Goal: Task Accomplishment & Management: Manage account settings

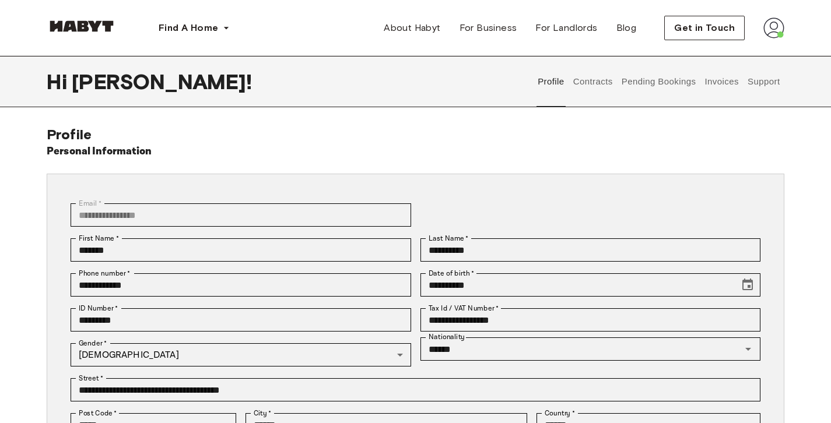
click at [602, 80] on button "Contracts" at bounding box center [593, 81] width 43 height 51
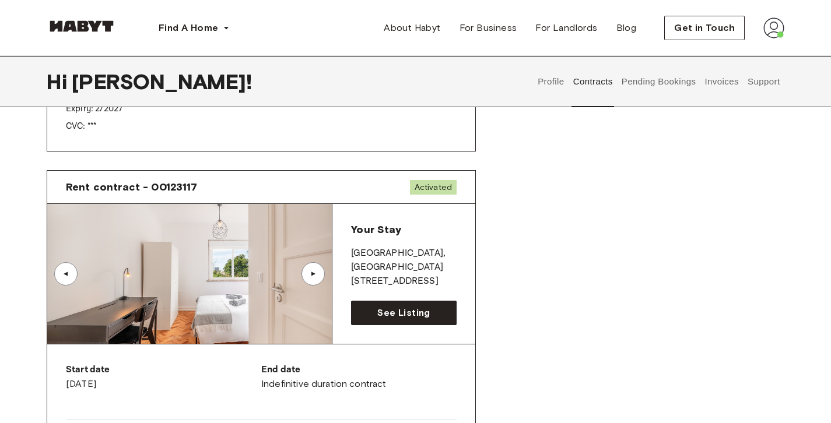
scroll to position [658, 0]
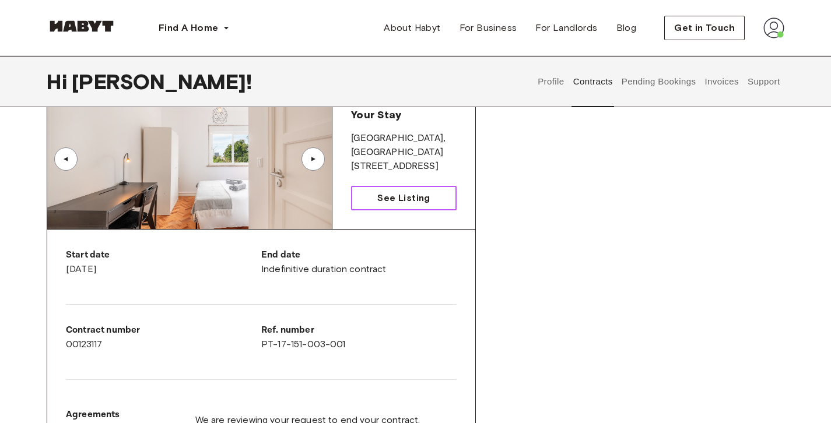
click at [425, 192] on span "See Listing" at bounding box center [403, 198] width 52 height 14
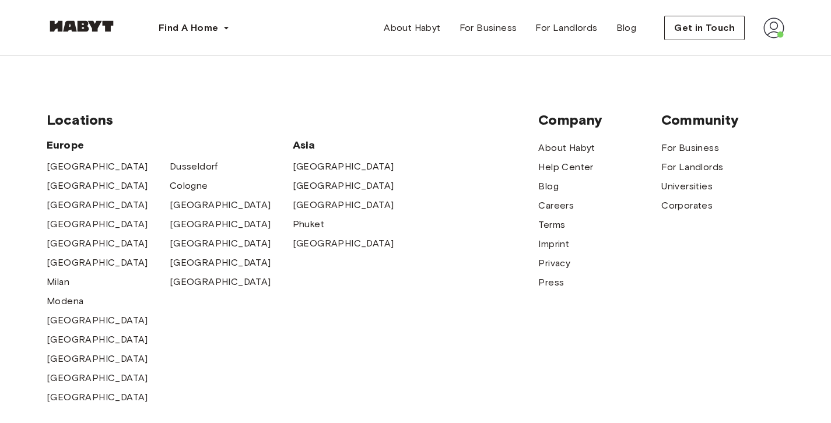
scroll to position [1749, 0]
click at [777, 36] on img at bounding box center [773, 27] width 21 height 21
click at [734, 54] on span "Profile" at bounding box center [738, 55] width 29 height 14
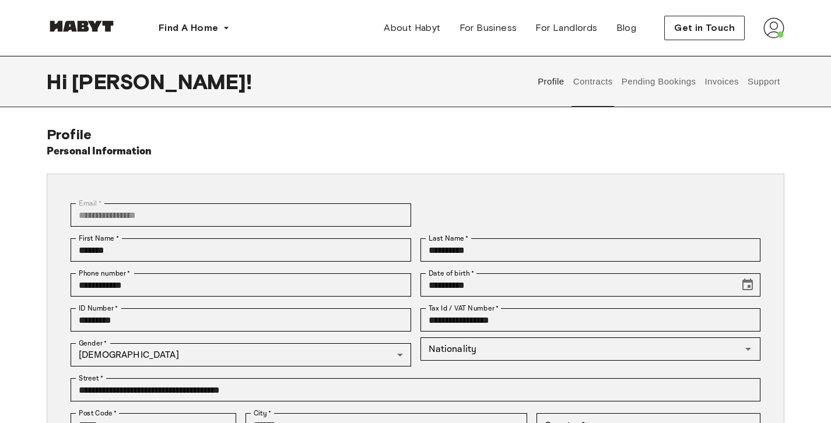
type input "******"
click at [734, 81] on button "Invoices" at bounding box center [721, 81] width 37 height 51
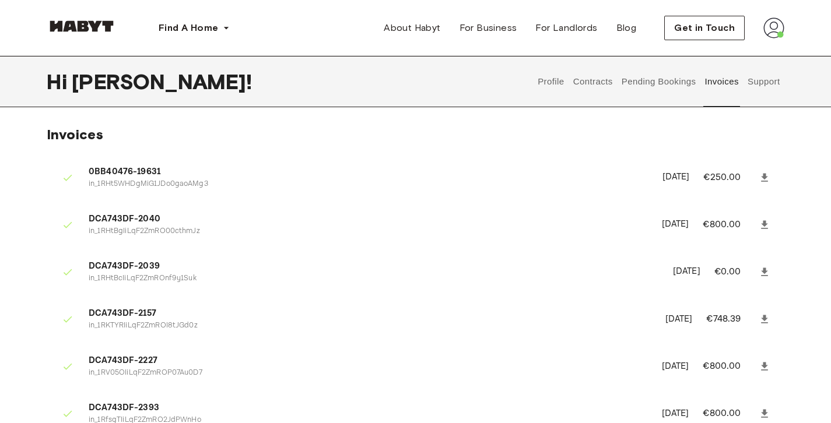
scroll to position [326, 0]
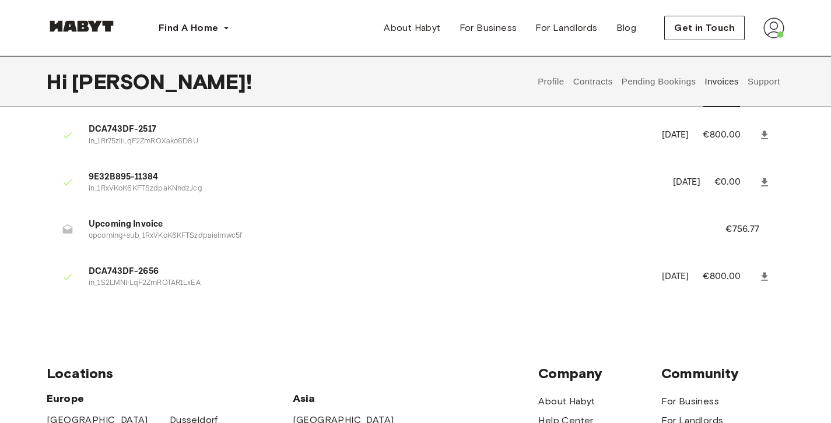
click at [173, 232] on p "upcoming+sub_1RxVKoK6KFTSzdpaieImwc5f" at bounding box center [393, 236] width 609 height 11
click at [65, 229] on icon at bounding box center [68, 230] width 12 height 12
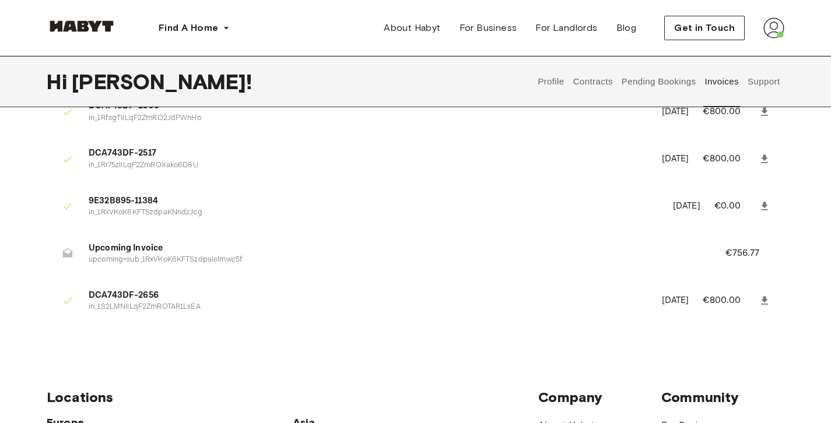
scroll to position [300, 0]
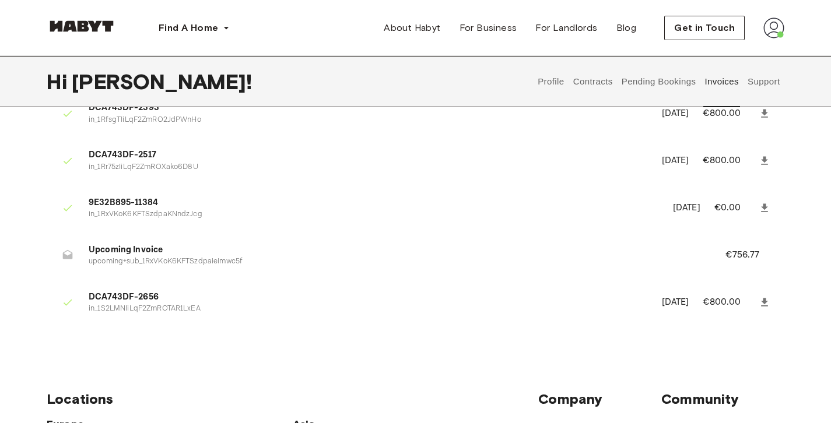
click at [66, 262] on div at bounding box center [67, 255] width 23 height 23
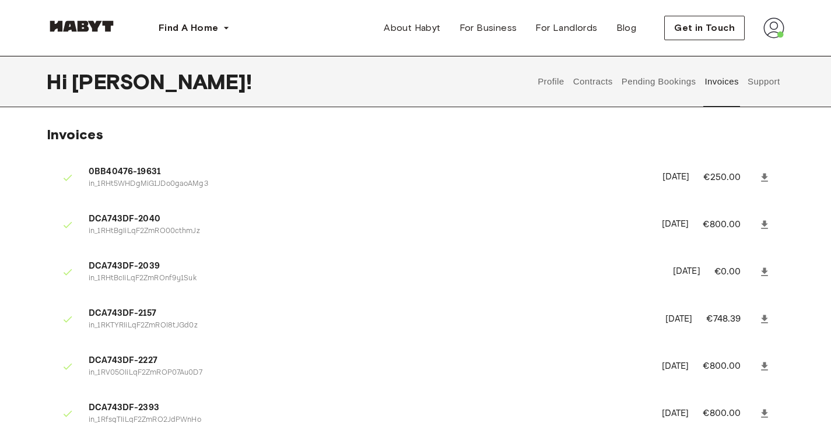
scroll to position [0, 0]
click at [690, 88] on button "Pending Bookings" at bounding box center [659, 81] width 78 height 51
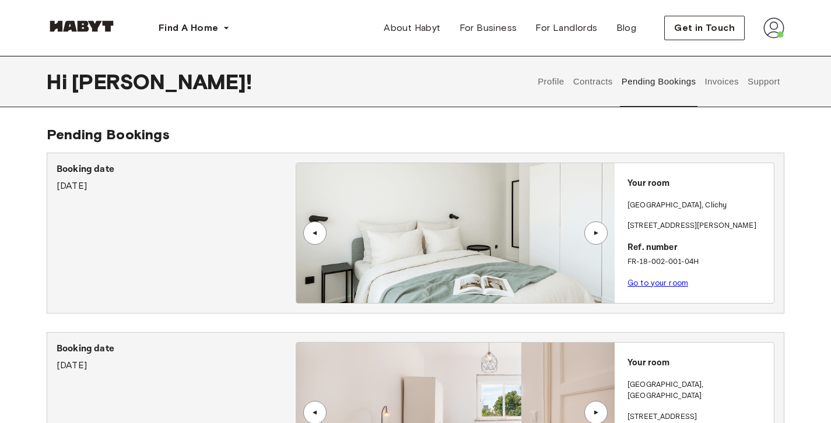
click at [611, 79] on button "Contracts" at bounding box center [593, 81] width 43 height 51
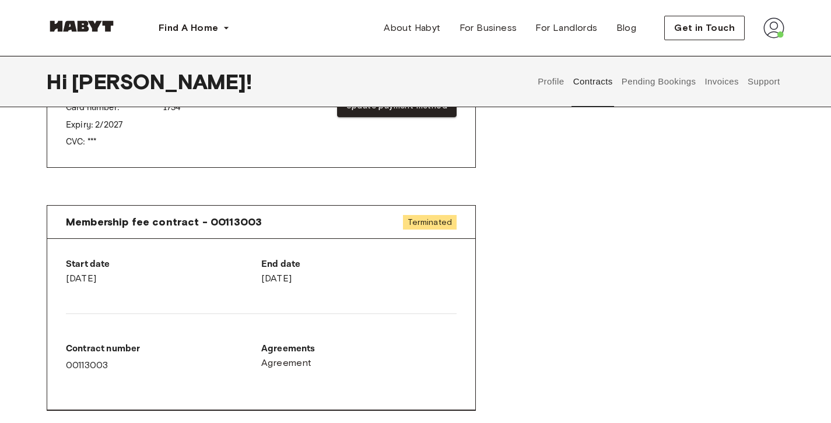
scroll to position [1082, 0]
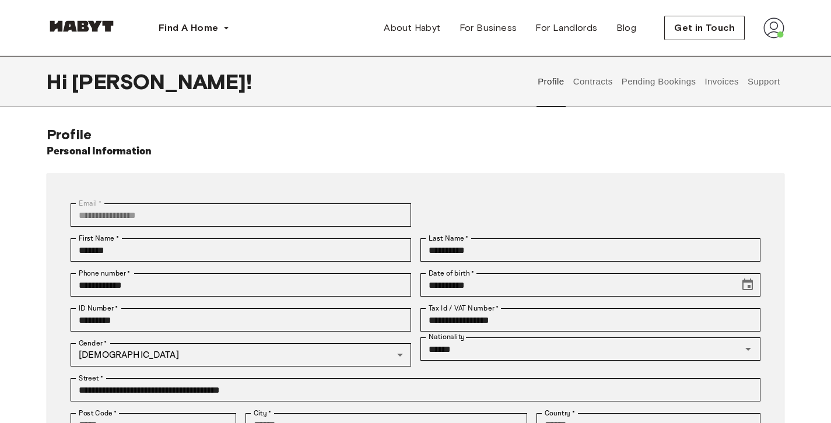
click at [712, 79] on button "Invoices" at bounding box center [721, 81] width 37 height 51
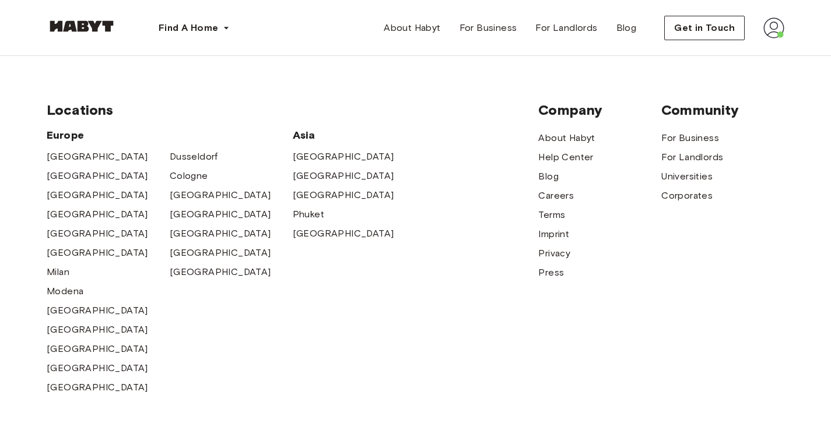
scroll to position [769, 0]
